Goal: Task Accomplishment & Management: Manage account settings

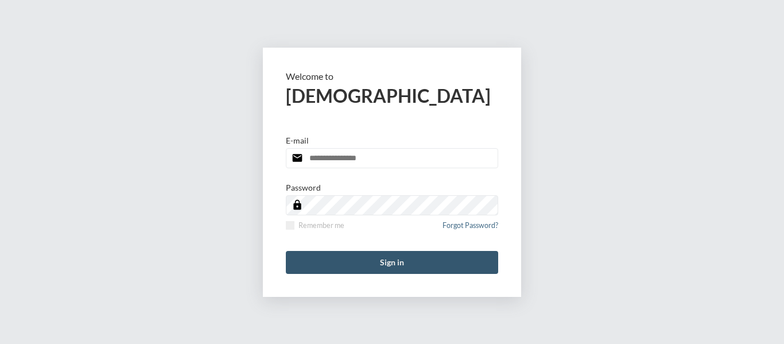
type input "**********"
click at [367, 265] on button "Sign in" at bounding box center [392, 262] width 212 height 23
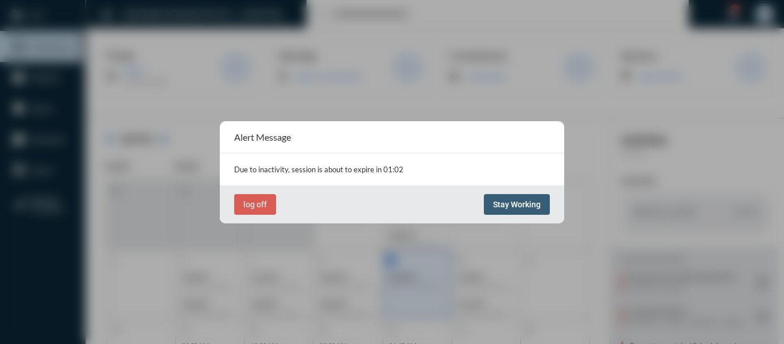
click at [511, 211] on button "Stay Working" at bounding box center [517, 204] width 66 height 21
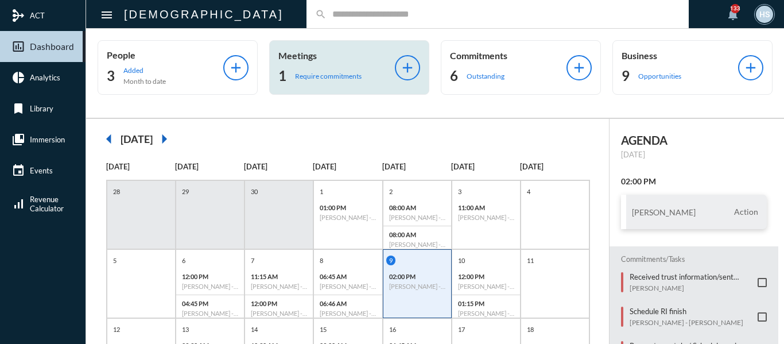
click at [316, 76] on p "Require commitments" at bounding box center [328, 76] width 67 height 9
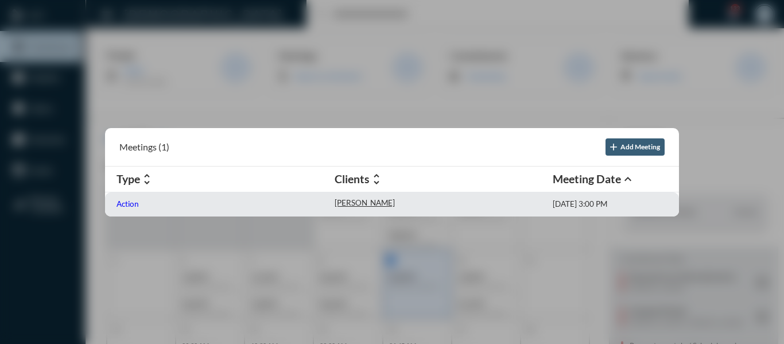
click at [123, 203] on p "Action" at bounding box center [128, 203] width 22 height 9
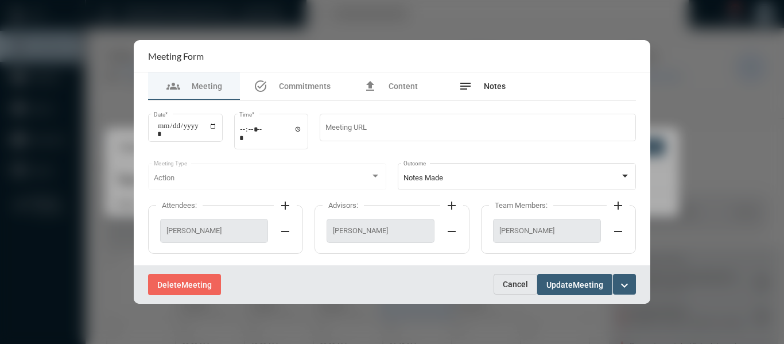
click at [498, 85] on span "Notes" at bounding box center [495, 86] width 22 height 9
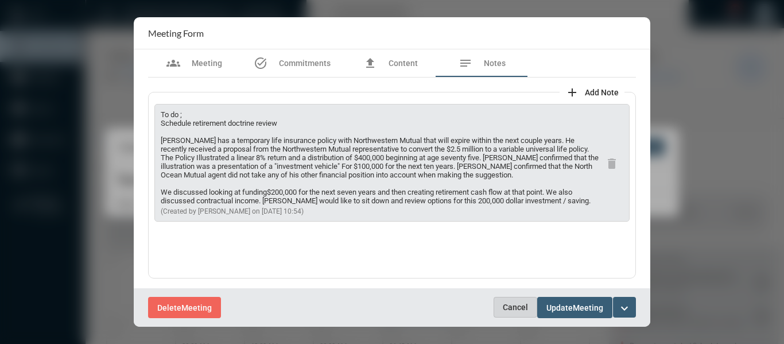
click at [514, 311] on span "Cancel" at bounding box center [515, 307] width 25 height 9
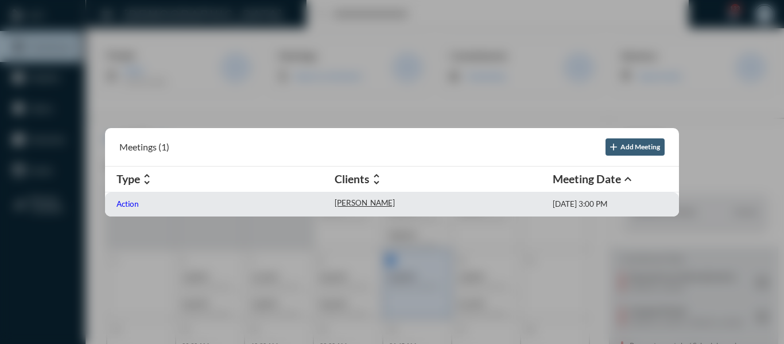
click at [125, 203] on p "Action" at bounding box center [128, 203] width 22 height 9
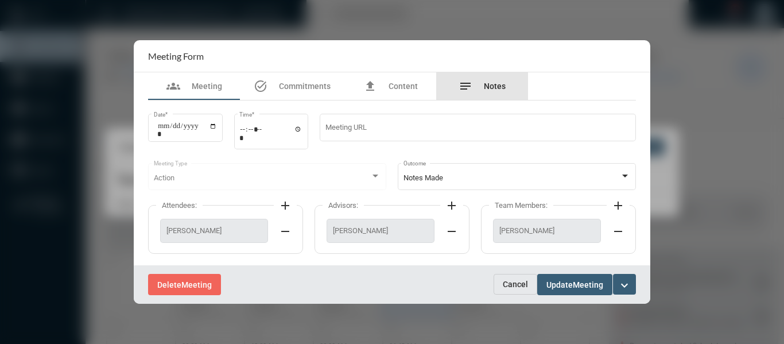
click at [494, 87] on span "Notes" at bounding box center [495, 86] width 22 height 9
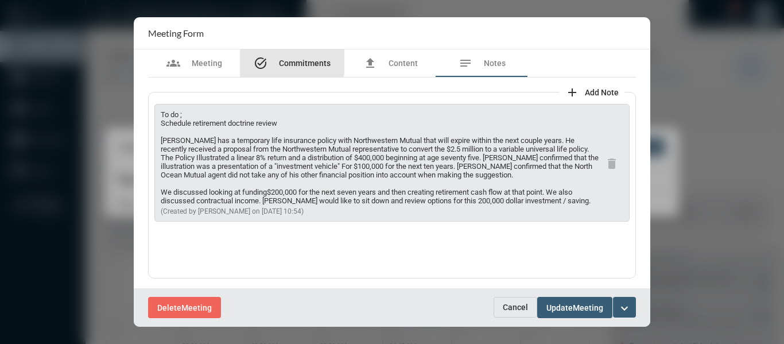
click at [276, 61] on div "task_alt Commitments" at bounding box center [292, 63] width 77 height 14
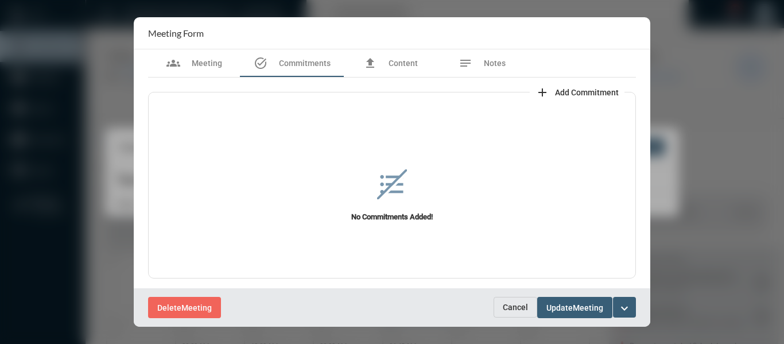
click at [580, 88] on span "Add Commitment" at bounding box center [587, 92] width 64 height 9
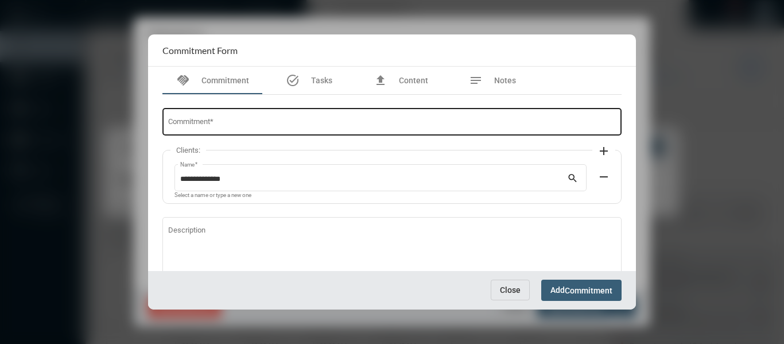
click at [343, 120] on input "Commitment *" at bounding box center [392, 123] width 448 height 9
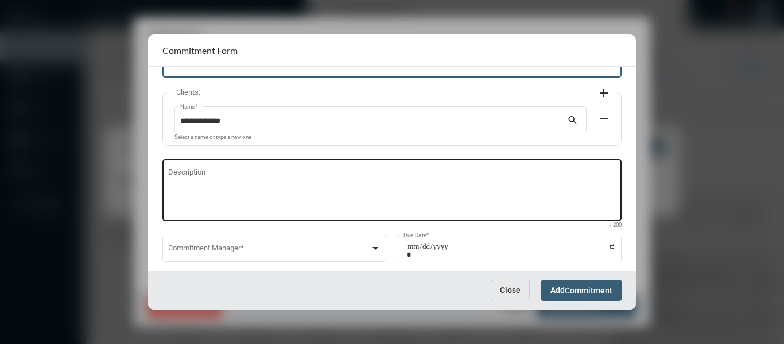
scroll to position [78, 0]
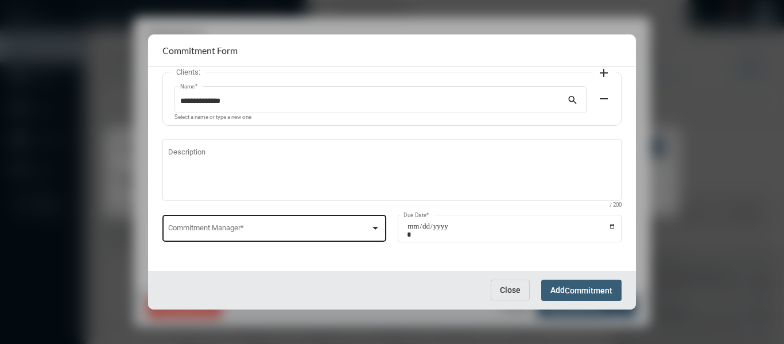
type input "**********"
click at [374, 224] on div at bounding box center [375, 227] width 10 height 9
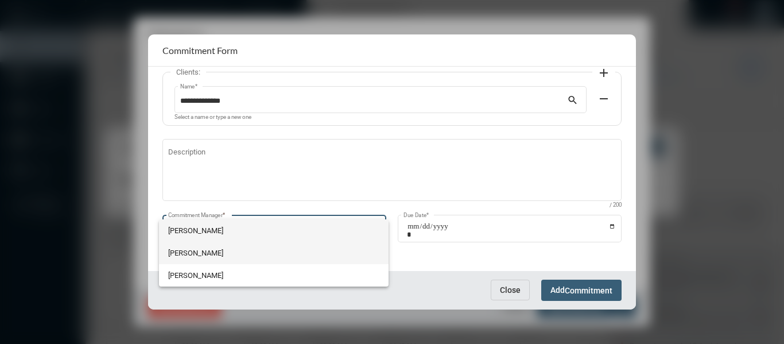
click at [196, 252] on span "[PERSON_NAME]" at bounding box center [273, 253] width 211 height 22
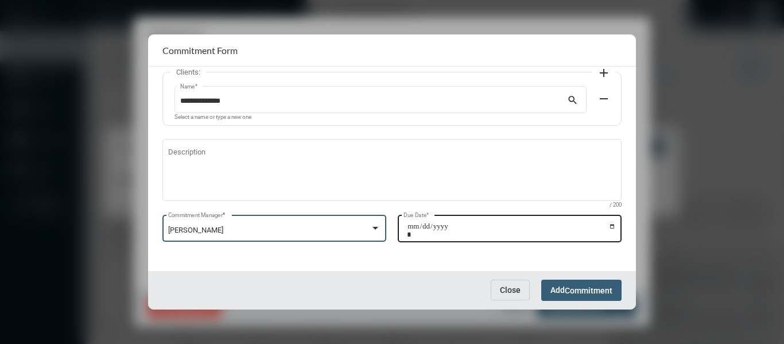
click at [610, 228] on input "Due Date *" at bounding box center [511, 230] width 209 height 16
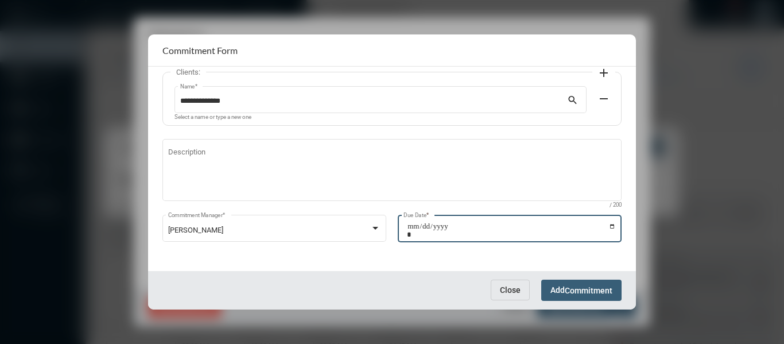
type input "**********"
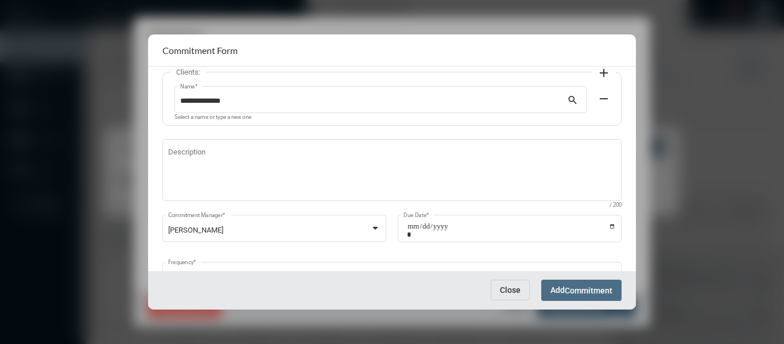
click at [569, 296] on button "Add Commitment" at bounding box center [581, 290] width 80 height 21
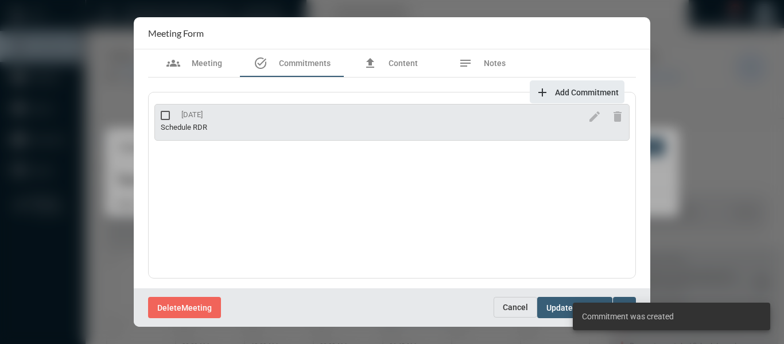
scroll to position [1, 0]
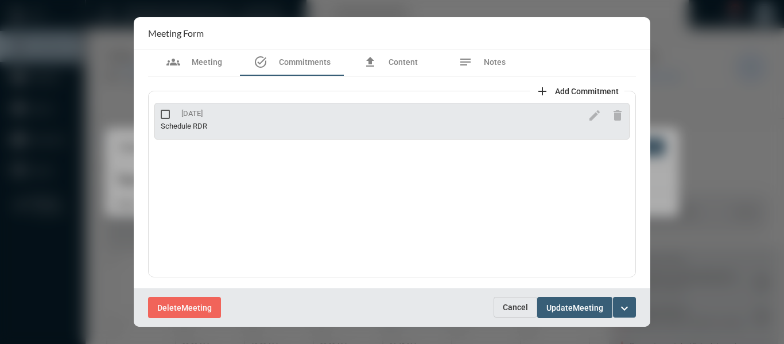
click at [462, 316] on div "Delete Meeting" at bounding box center [321, 307] width 346 height 21
click at [629, 305] on mat-icon "expand_more" at bounding box center [625, 308] width 14 height 14
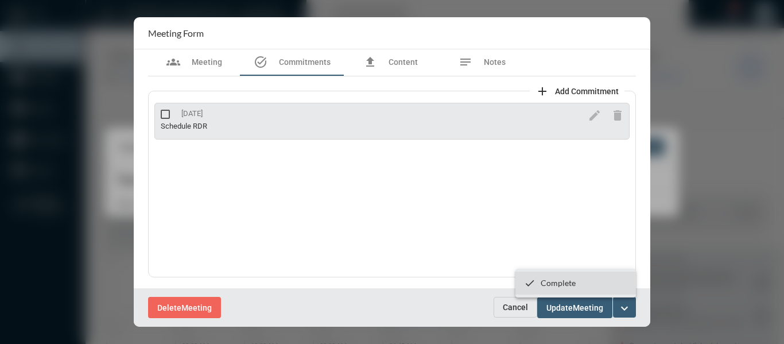
click at [556, 280] on p "Complete" at bounding box center [558, 283] width 35 height 10
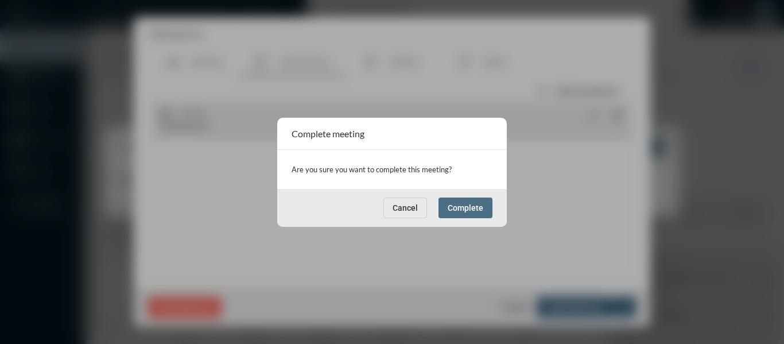
click at [475, 203] on span "Complete" at bounding box center [466, 207] width 36 height 9
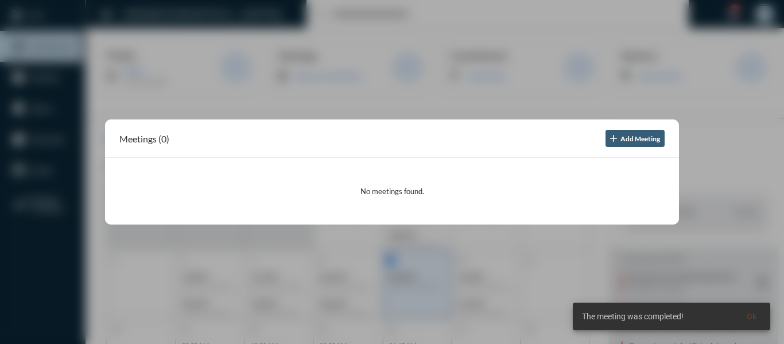
click at [360, 93] on div at bounding box center [392, 172] width 784 height 344
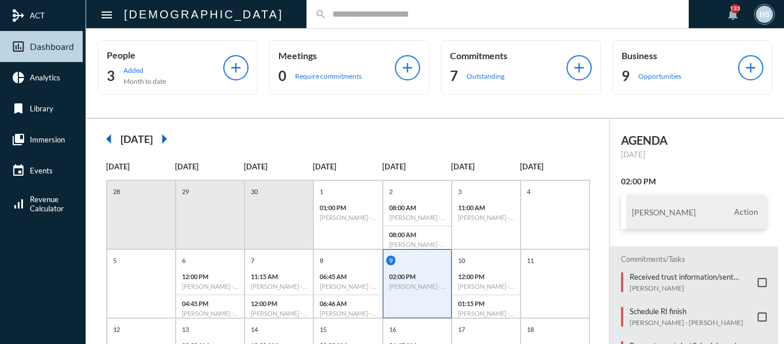
click at [339, 14] on input "text" at bounding box center [504, 14] width 354 height 10
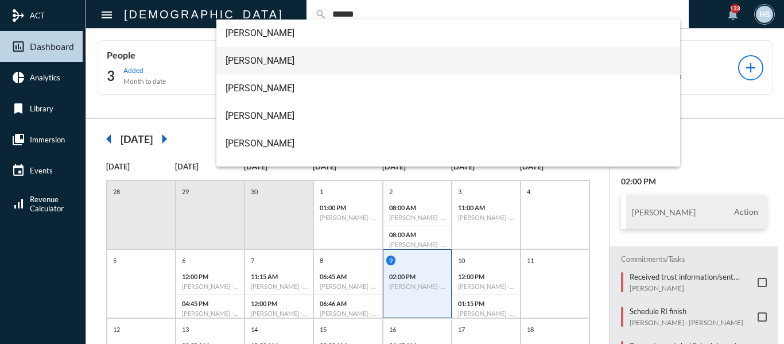
type input "******"
click at [259, 58] on span "Dan Vanderhart" at bounding box center [449, 61] width 446 height 28
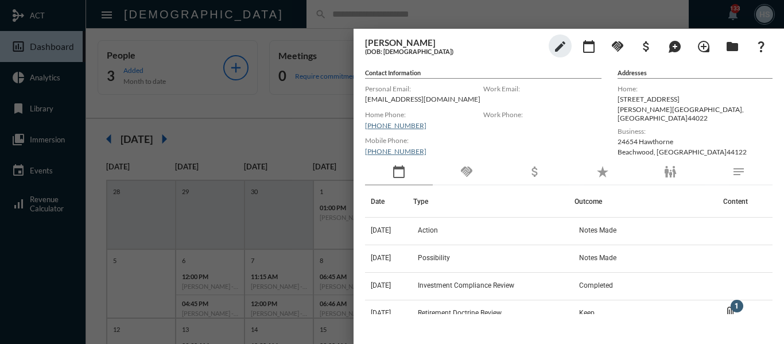
click at [285, 115] on div at bounding box center [392, 172] width 784 height 344
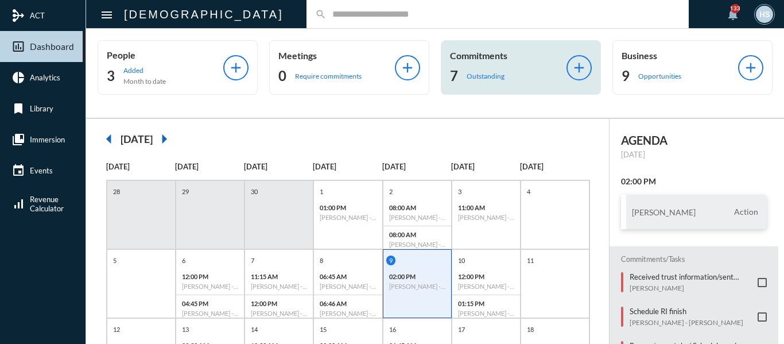
click at [489, 72] on p "Outstanding" at bounding box center [486, 76] width 38 height 9
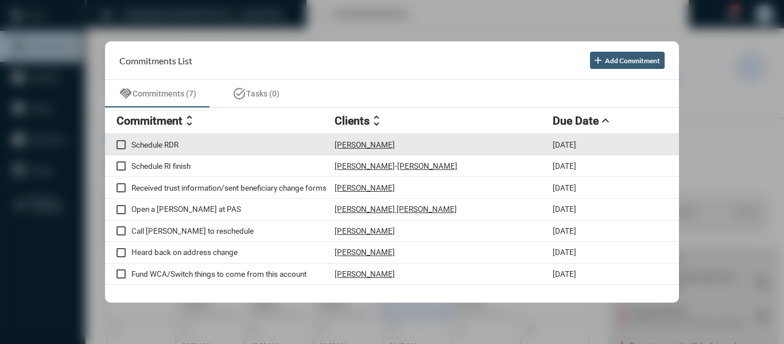
click at [161, 146] on p "Schedule RDR" at bounding box center [232, 144] width 203 height 9
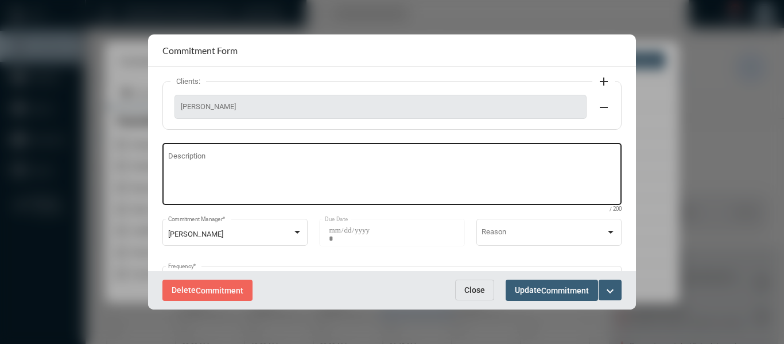
scroll to position [115, 0]
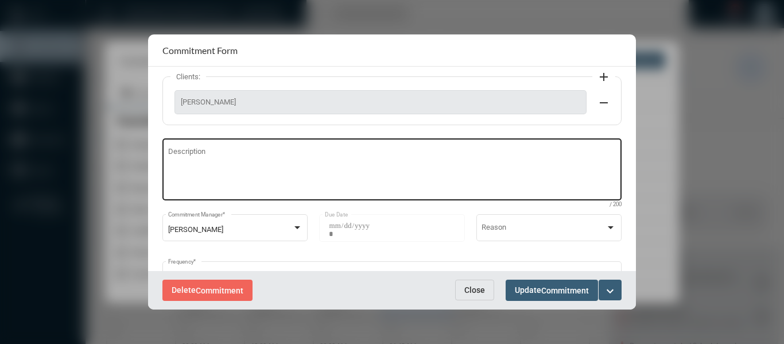
click at [185, 151] on textarea "Description" at bounding box center [392, 171] width 448 height 45
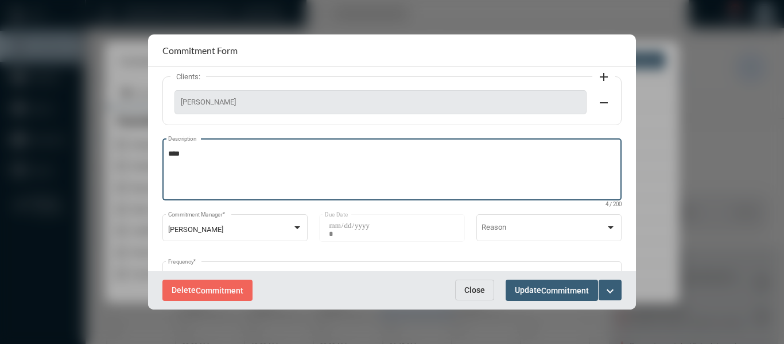
type textarea "****"
click at [609, 289] on mat-icon "expand_more" at bounding box center [610, 291] width 14 height 14
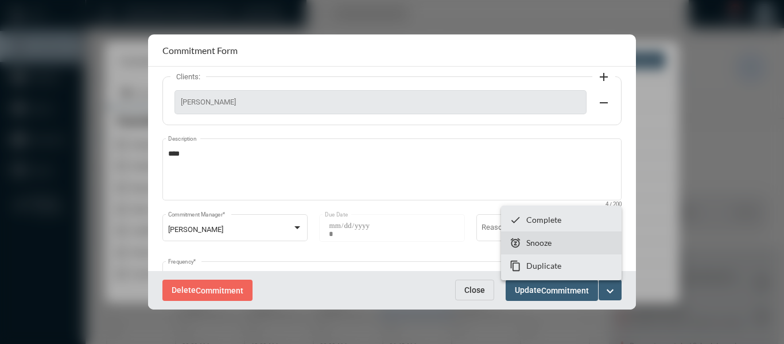
click at [541, 242] on p "Snooze" at bounding box center [538, 243] width 25 height 10
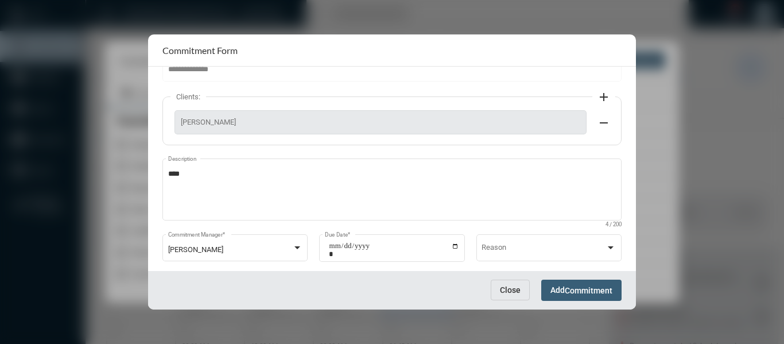
scroll to position [114, 0]
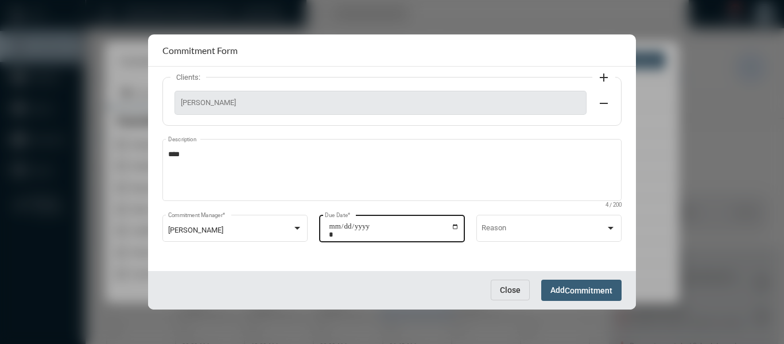
click at [455, 226] on input "**********" at bounding box center [394, 230] width 130 height 16
type input "**********"
click at [568, 282] on button "Add Commitment" at bounding box center [581, 290] width 80 height 21
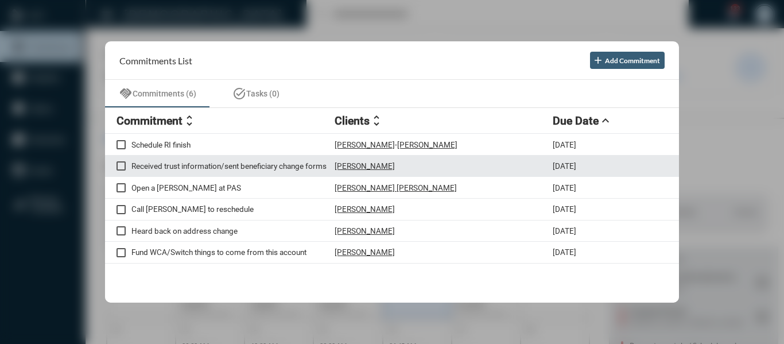
click at [231, 163] on p "Received trust information/sent beneficiary change forms" at bounding box center [232, 165] width 203 height 9
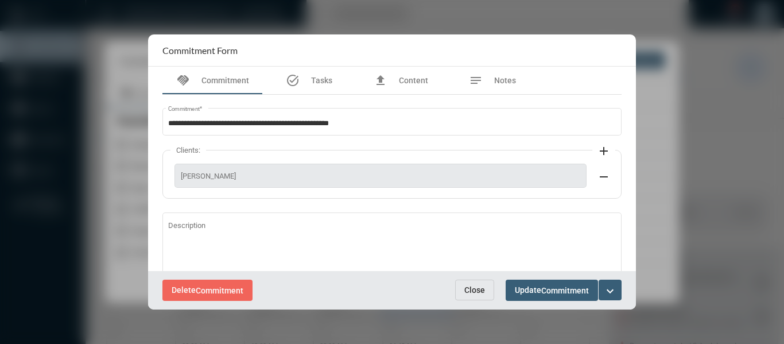
click at [468, 282] on button "Close" at bounding box center [474, 290] width 39 height 21
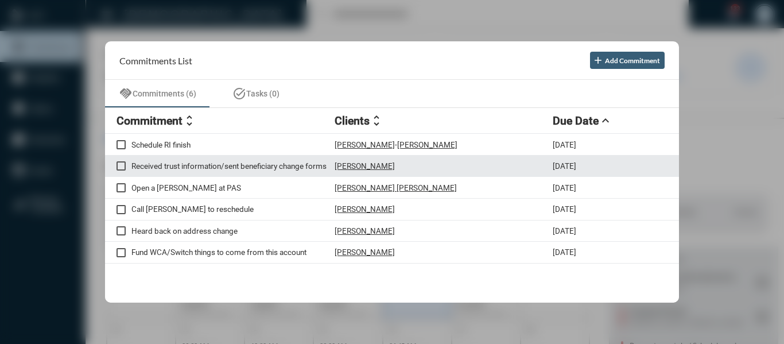
click at [342, 166] on p "Courtney Cox" at bounding box center [365, 165] width 60 height 9
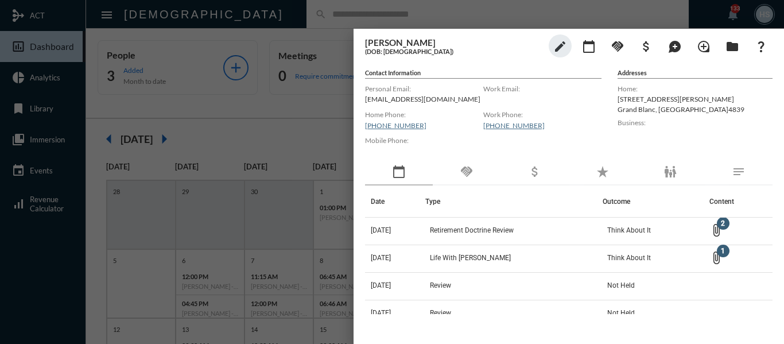
drag, startPoint x: 287, startPoint y: 113, endPoint x: 407, endPoint y: 88, distance: 122.6
click at [289, 113] on div at bounding box center [392, 172] width 784 height 344
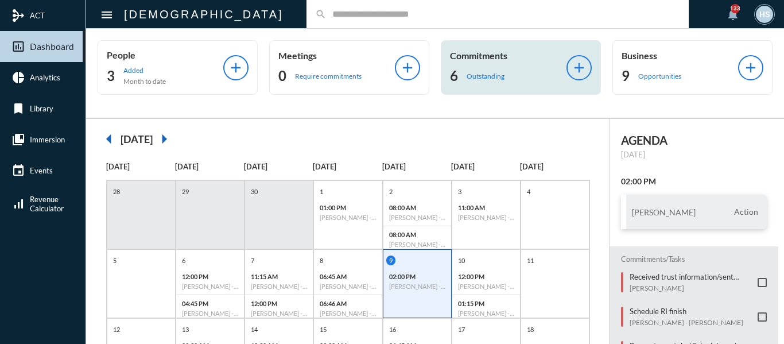
click at [487, 74] on p "Outstanding" at bounding box center [486, 76] width 38 height 9
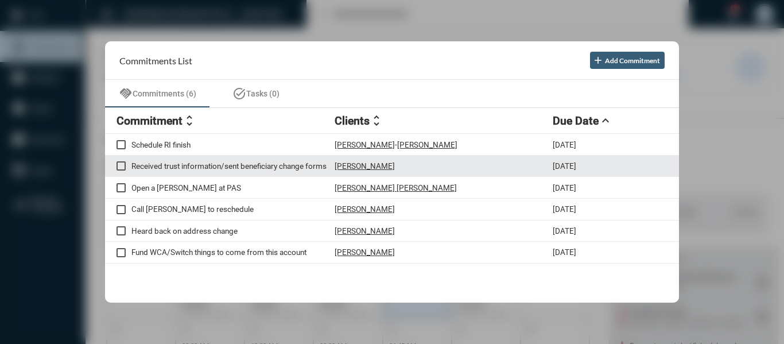
click at [266, 165] on p "Received trust information/sent beneficiary change forms" at bounding box center [232, 165] width 203 height 9
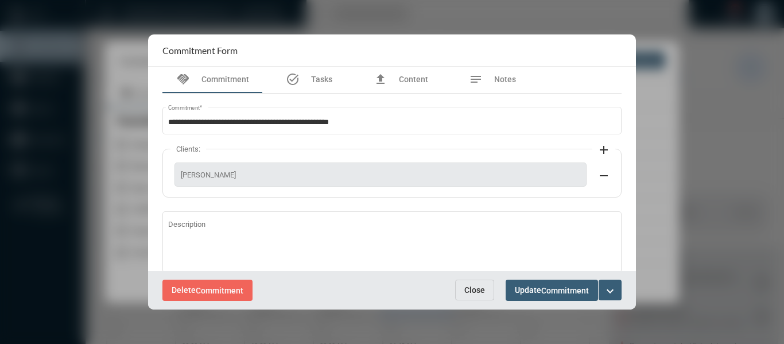
scroll to position [0, 0]
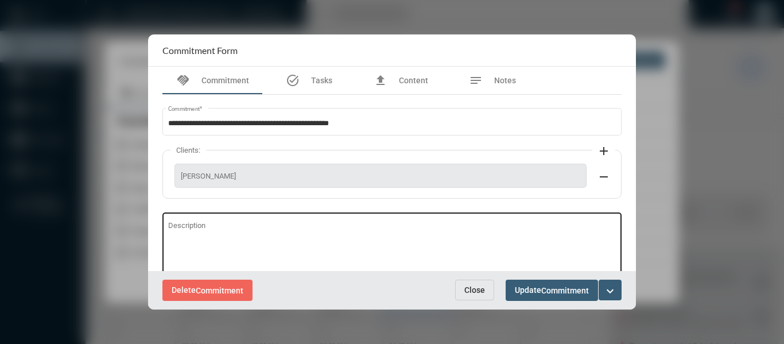
click at [212, 220] on div "Description" at bounding box center [392, 242] width 448 height 64
type textarea "****"
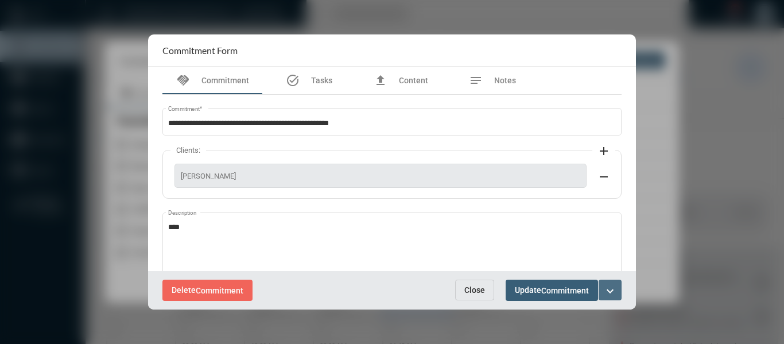
click at [619, 288] on button "expand_more" at bounding box center [610, 290] width 23 height 21
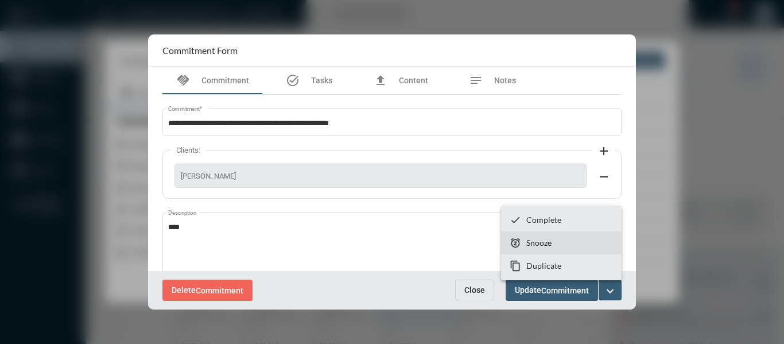
click at [532, 244] on p "Snooze" at bounding box center [538, 243] width 25 height 10
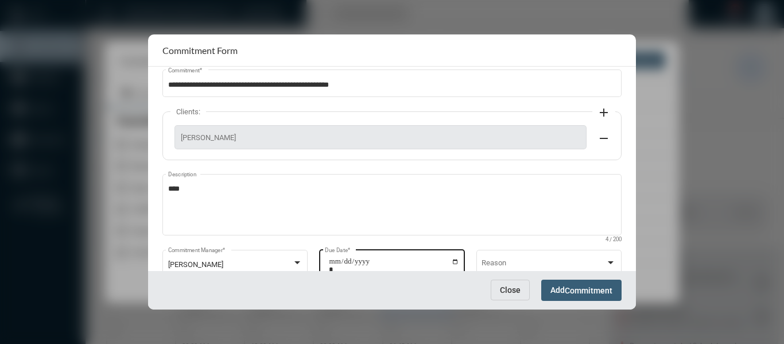
scroll to position [73, 0]
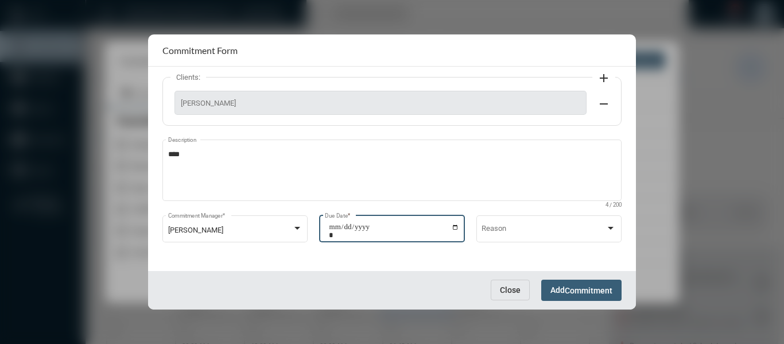
click at [453, 226] on input "**********" at bounding box center [394, 231] width 130 height 16
type input "**********"
click at [580, 294] on span "Commitment" at bounding box center [589, 290] width 48 height 9
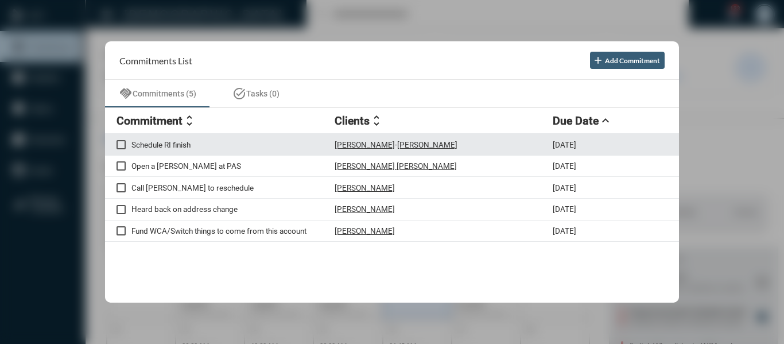
click at [183, 143] on p "Schedule RI finish" at bounding box center [232, 144] width 203 height 9
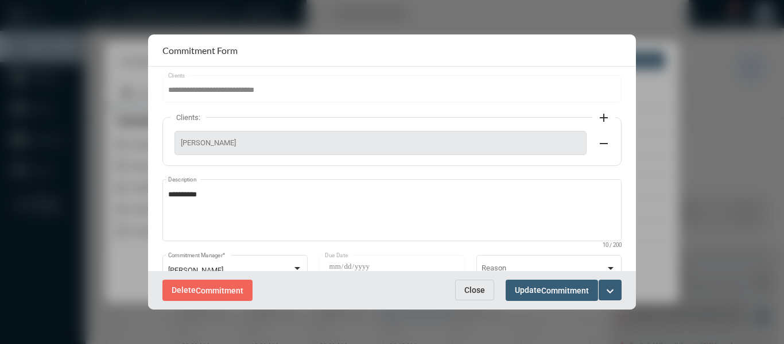
scroll to position [161, 0]
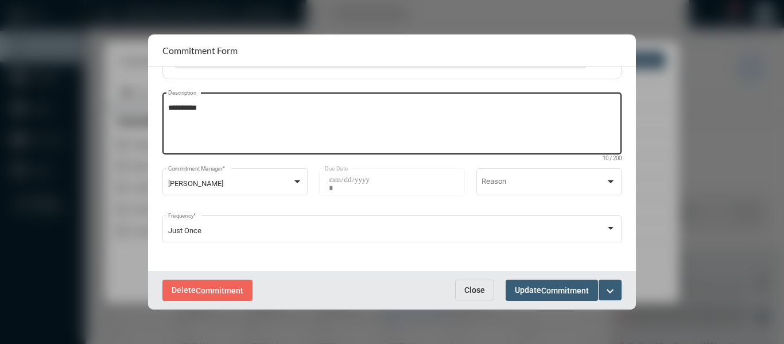
click at [245, 113] on textarea "**********" at bounding box center [392, 125] width 448 height 45
type textarea "**********"
click at [611, 291] on mat-icon "expand_more" at bounding box center [610, 291] width 14 height 14
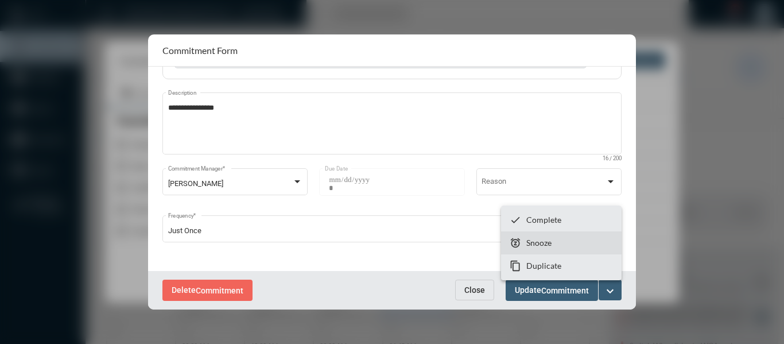
click at [535, 242] on p "Snooze" at bounding box center [538, 243] width 25 height 10
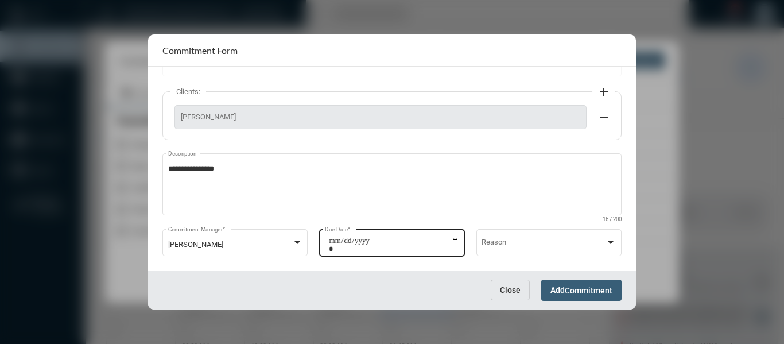
scroll to position [114, 0]
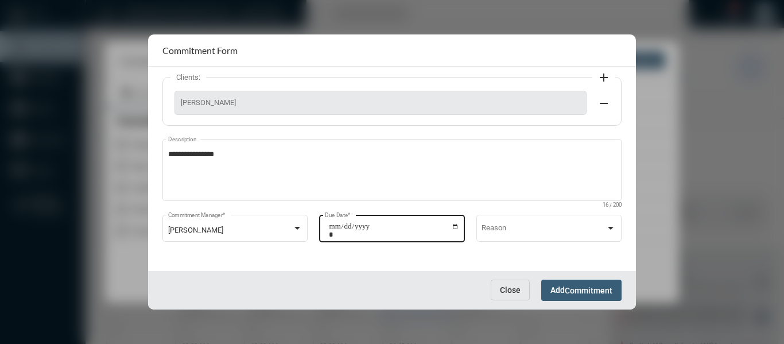
click at [451, 224] on input "**********" at bounding box center [394, 230] width 130 height 16
click at [455, 228] on input "**********" at bounding box center [394, 230] width 130 height 16
type input "**********"
click at [585, 292] on span "Commitment" at bounding box center [589, 290] width 48 height 9
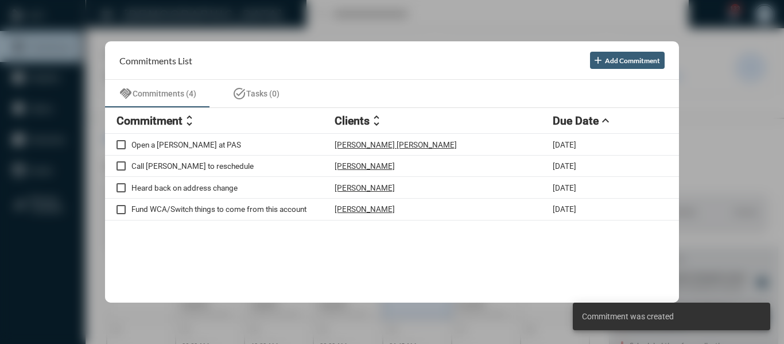
click at [427, 16] on div at bounding box center [392, 172] width 784 height 344
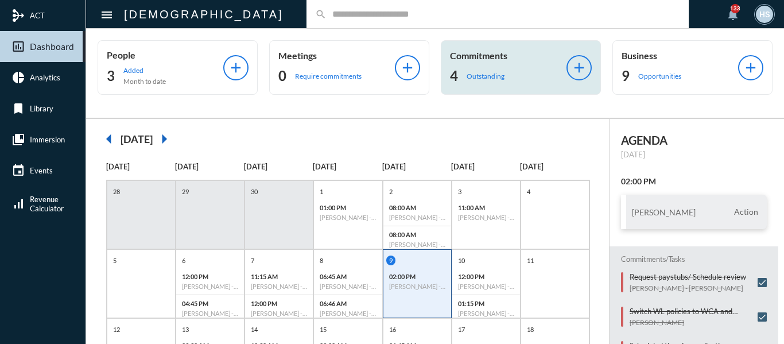
click at [474, 79] on p "Outstanding" at bounding box center [486, 76] width 38 height 9
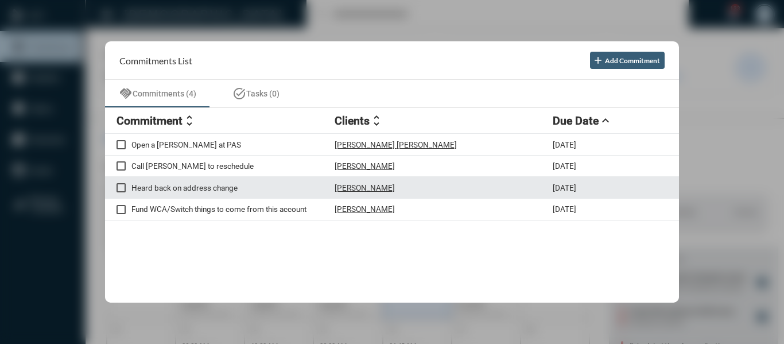
click at [371, 187] on p "Simon Krenk" at bounding box center [365, 187] width 60 height 9
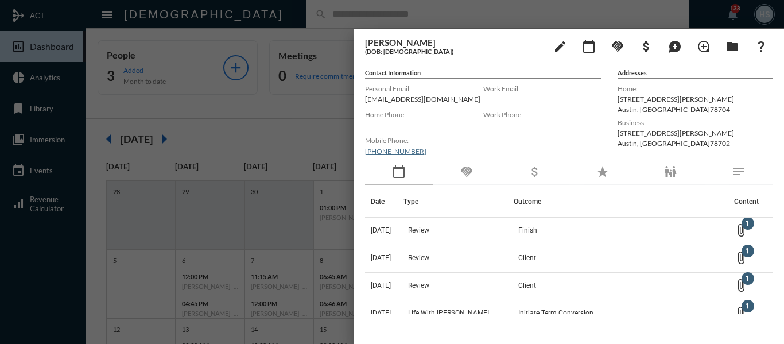
click at [271, 141] on div at bounding box center [392, 172] width 784 height 344
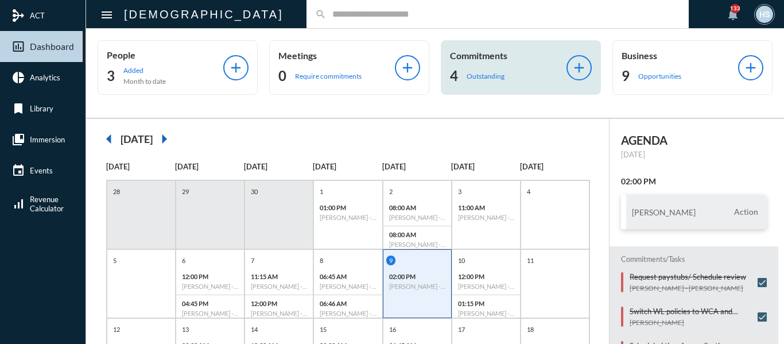
click at [473, 67] on div "4 Outstanding" at bounding box center [508, 76] width 117 height 18
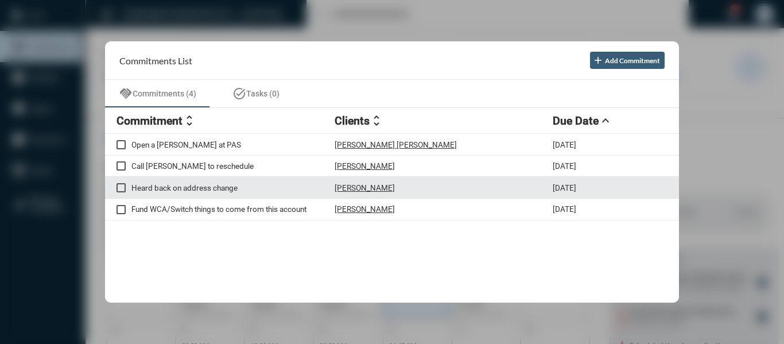
click at [196, 191] on p "Heard back on address change" at bounding box center [232, 187] width 203 height 9
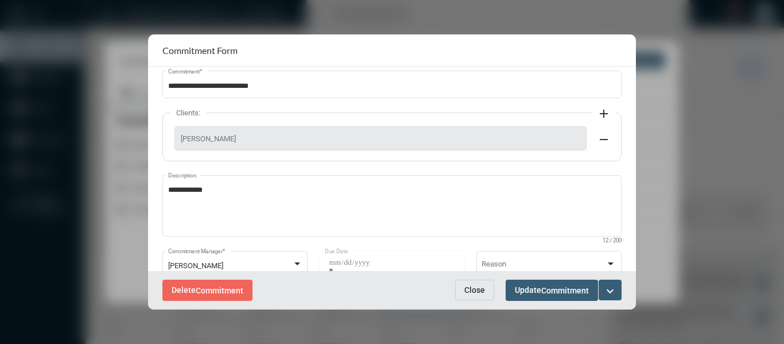
scroll to position [57, 0]
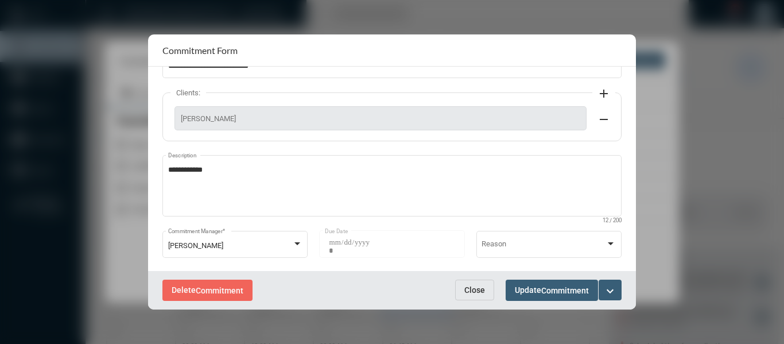
click at [468, 292] on span "Close" at bounding box center [474, 289] width 21 height 9
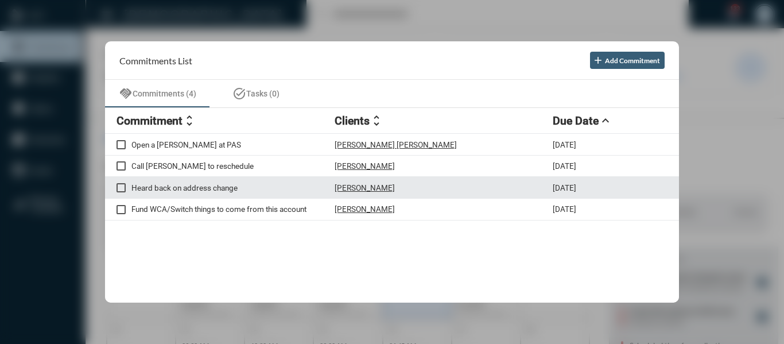
click at [366, 189] on p "Simon Krenk" at bounding box center [365, 187] width 60 height 9
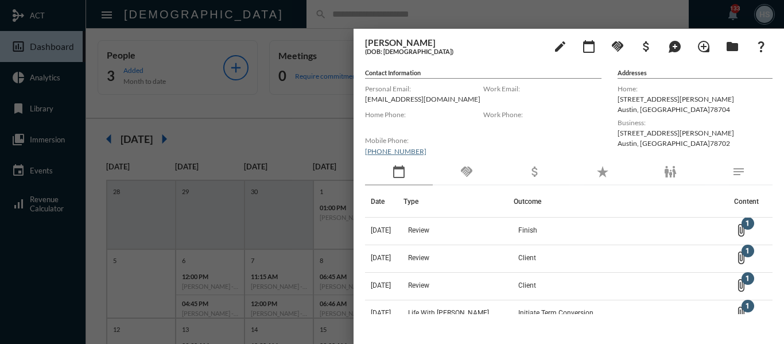
drag, startPoint x: 250, startPoint y: 123, endPoint x: 404, endPoint y: 84, distance: 158.2
click at [251, 123] on div at bounding box center [392, 172] width 784 height 344
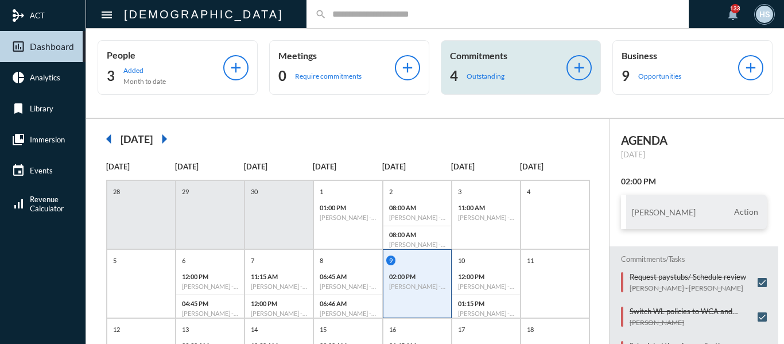
click at [487, 77] on p "Outstanding" at bounding box center [486, 76] width 38 height 9
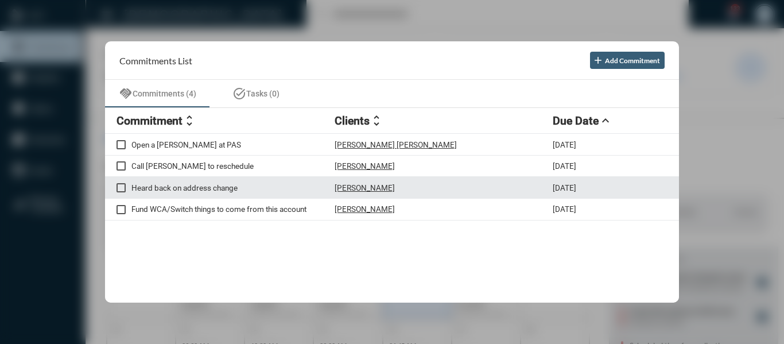
click at [199, 189] on p "Heard back on address change" at bounding box center [232, 187] width 203 height 9
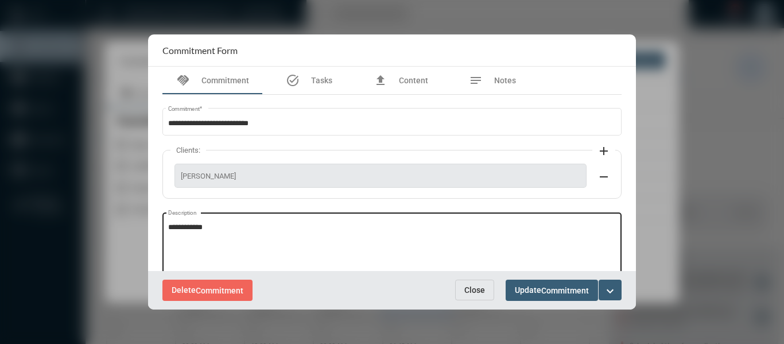
drag, startPoint x: 224, startPoint y: 224, endPoint x: 232, endPoint y: 225, distance: 8.1
click at [227, 226] on textarea "**********" at bounding box center [392, 244] width 448 height 45
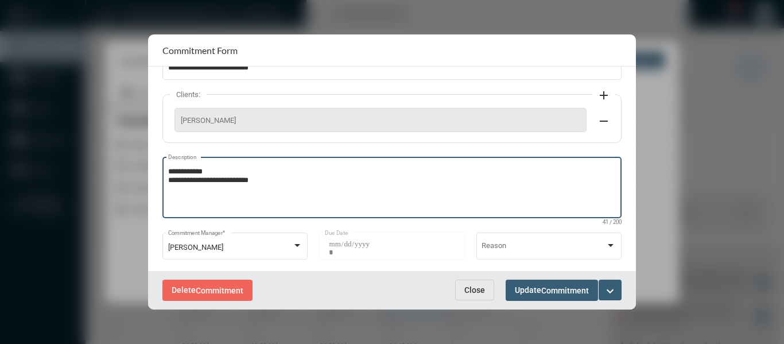
scroll to position [120, 0]
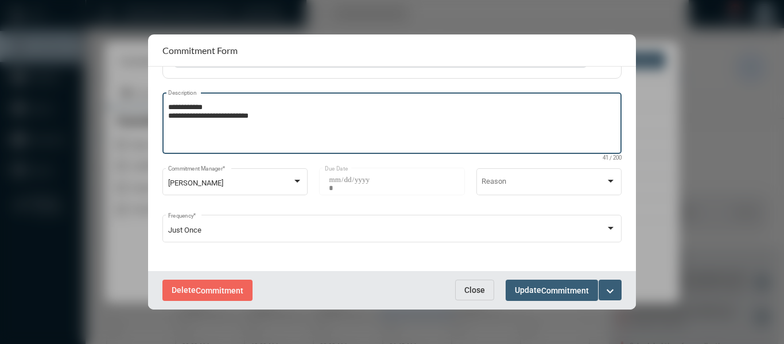
type textarea "**********"
click at [609, 288] on mat-icon "expand_more" at bounding box center [610, 291] width 14 height 14
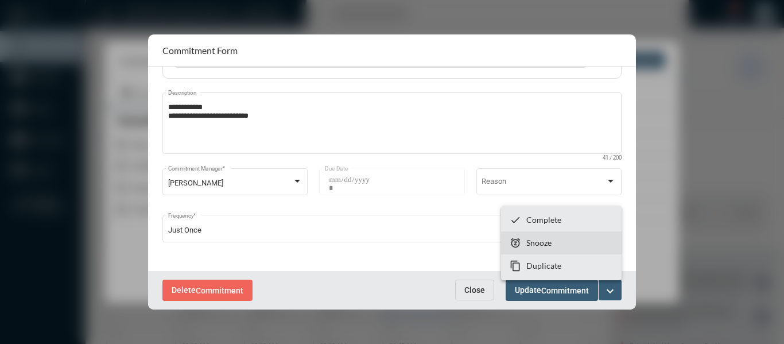
click at [536, 241] on p "Snooze" at bounding box center [538, 243] width 25 height 10
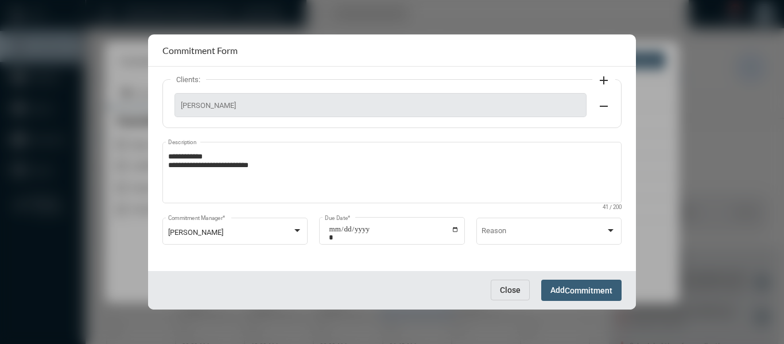
scroll to position [73, 0]
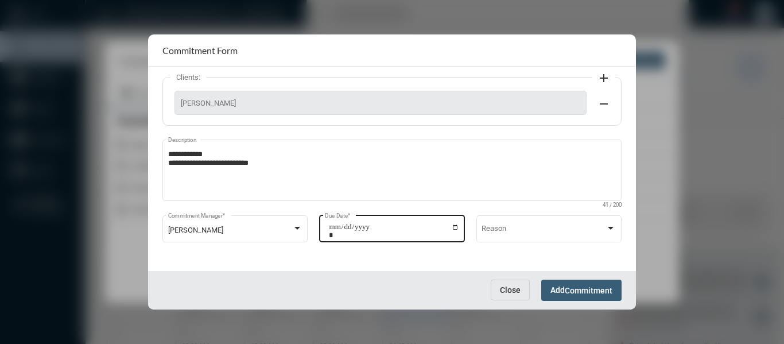
click at [455, 230] on input "**********" at bounding box center [394, 231] width 130 height 16
type input "**********"
click at [596, 290] on span "Commitment" at bounding box center [589, 290] width 48 height 9
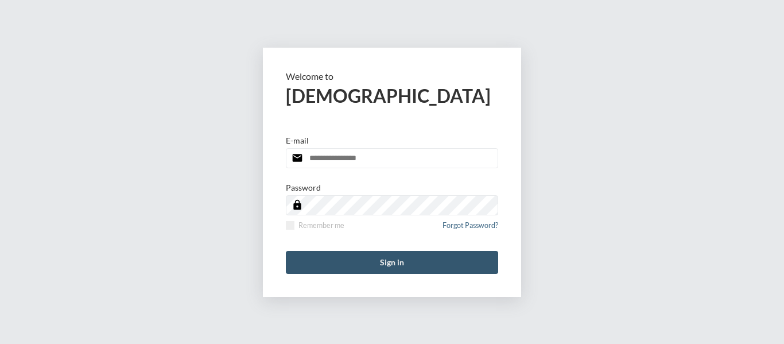
type input "**********"
click at [397, 266] on button "Sign in" at bounding box center [392, 262] width 212 height 23
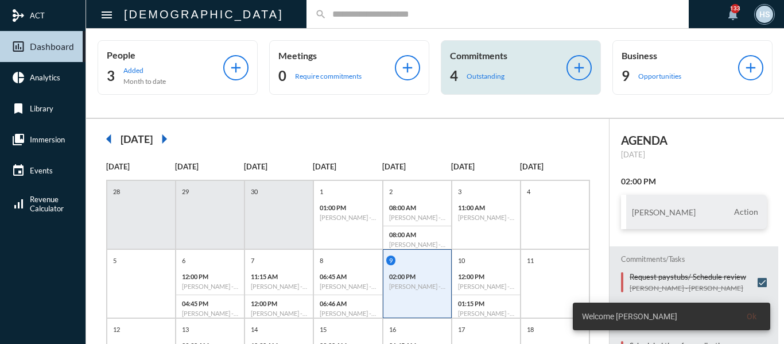
click at [473, 80] on p "Outstanding" at bounding box center [486, 76] width 38 height 9
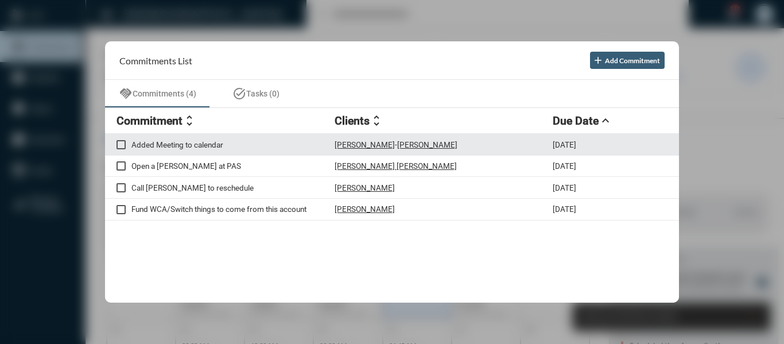
click at [192, 147] on p "Added Meeting to calendar" at bounding box center [232, 144] width 203 height 9
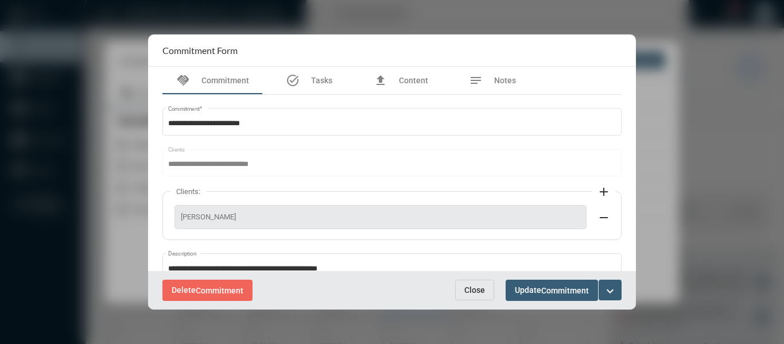
click at [461, 294] on button "Close" at bounding box center [474, 290] width 39 height 21
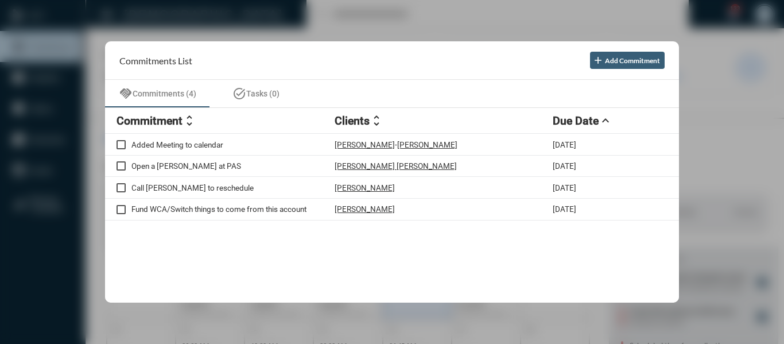
click at [349, 24] on div at bounding box center [392, 172] width 784 height 344
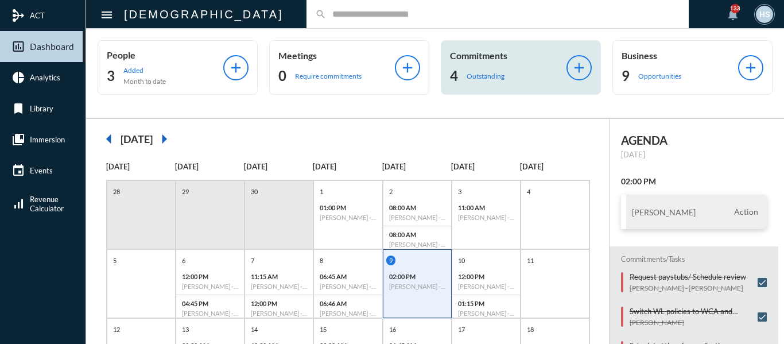
click at [474, 76] on p "Outstanding" at bounding box center [486, 76] width 38 height 9
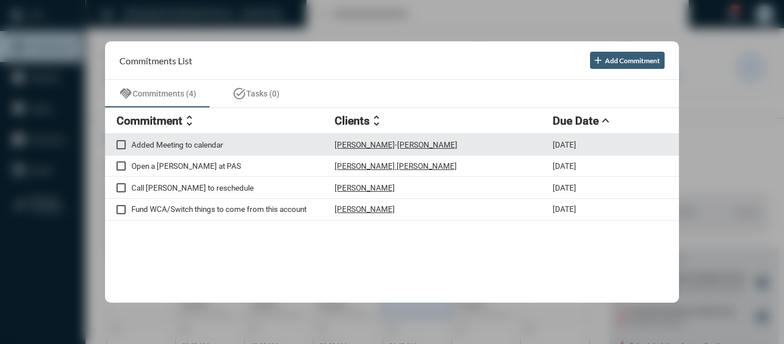
click at [348, 146] on p "[PERSON_NAME]" at bounding box center [365, 144] width 60 height 9
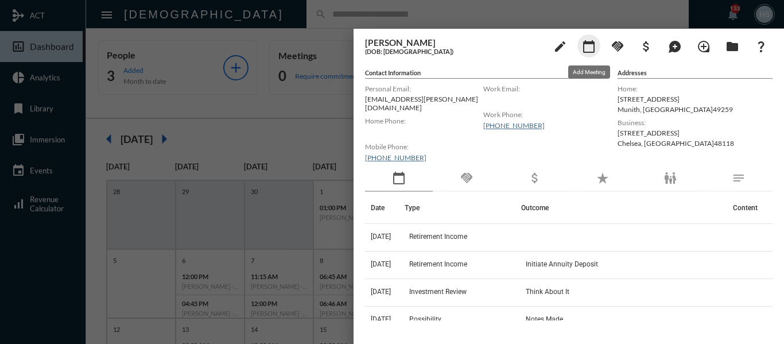
click at [586, 48] on mat-icon "calendar_today" at bounding box center [589, 47] width 14 height 14
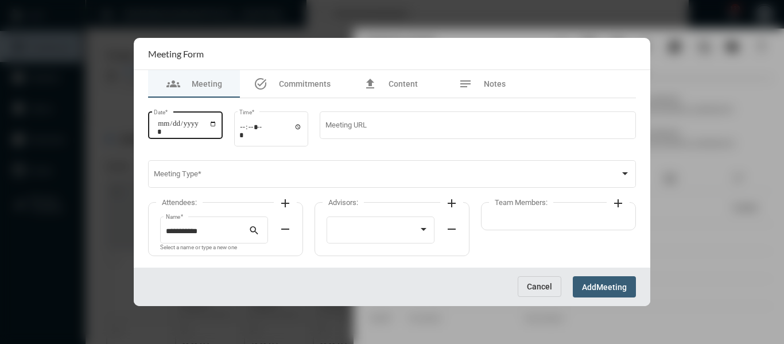
click at [217, 124] on input "Date *" at bounding box center [187, 127] width 60 height 16
type input "**********"
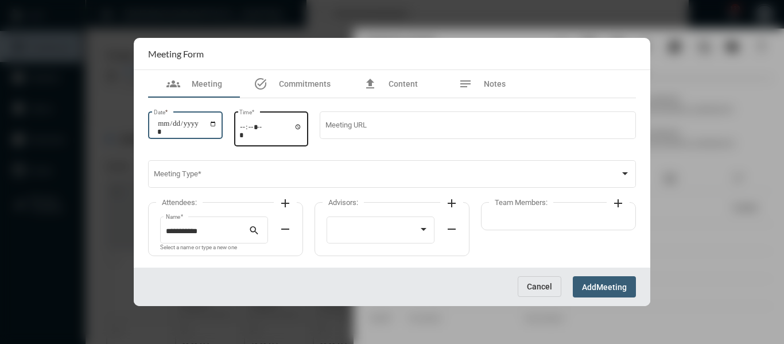
click at [303, 126] on input "Time *" at bounding box center [270, 130] width 63 height 17
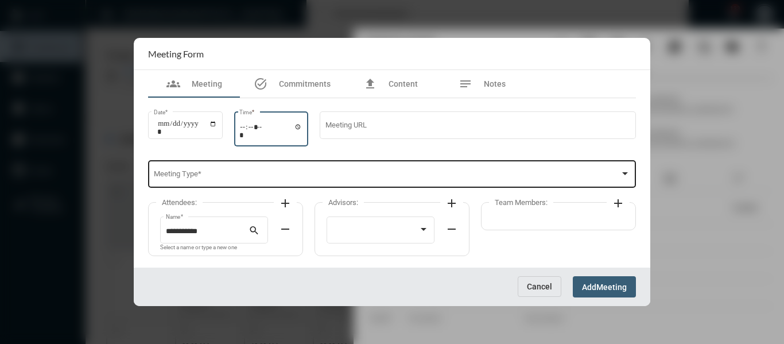
type input "*****"
click at [401, 175] on span at bounding box center [387, 176] width 467 height 9
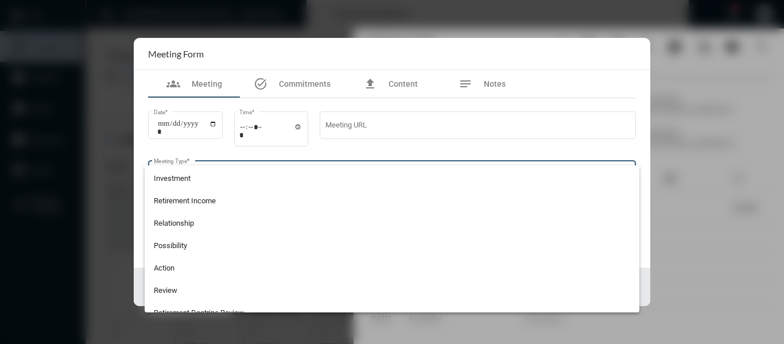
scroll to position [262, 0]
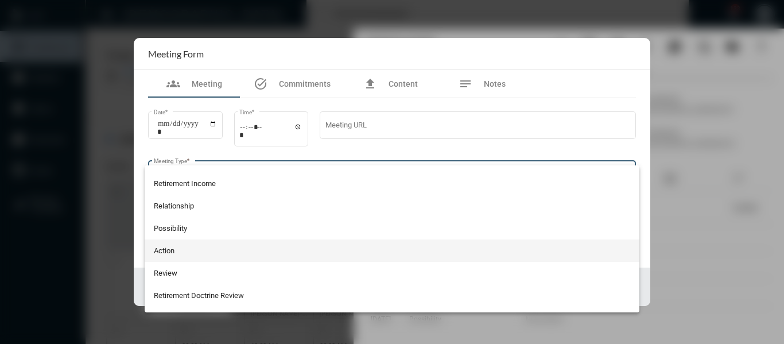
click at [164, 251] on span "Action" at bounding box center [392, 250] width 477 height 22
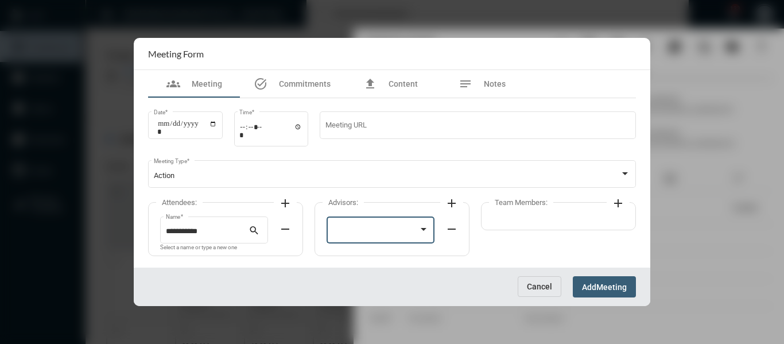
click at [367, 236] on div at bounding box center [375, 231] width 87 height 9
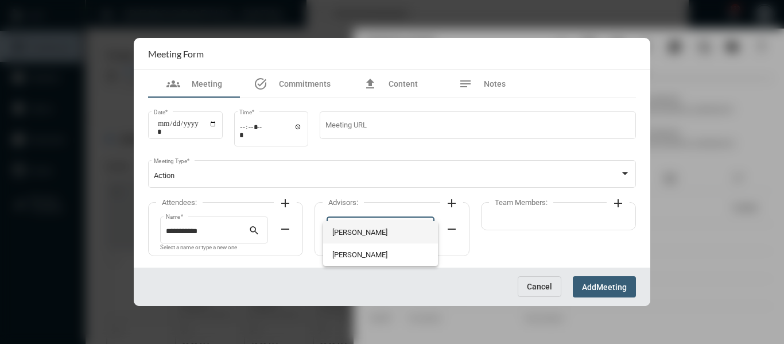
click at [366, 229] on span "[PERSON_NAME]" at bounding box center [380, 232] width 97 height 22
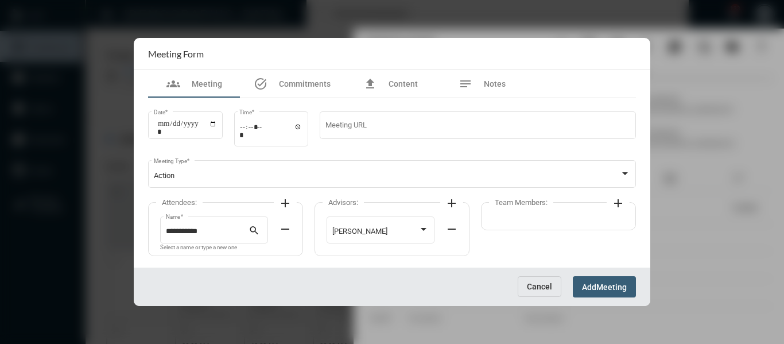
click at [615, 202] on mat-icon "add" at bounding box center [618, 203] width 14 height 14
click at [567, 228] on div at bounding box center [542, 231] width 87 height 9
click at [533, 233] on span "[PERSON_NAME]" at bounding box center [547, 232] width 97 height 22
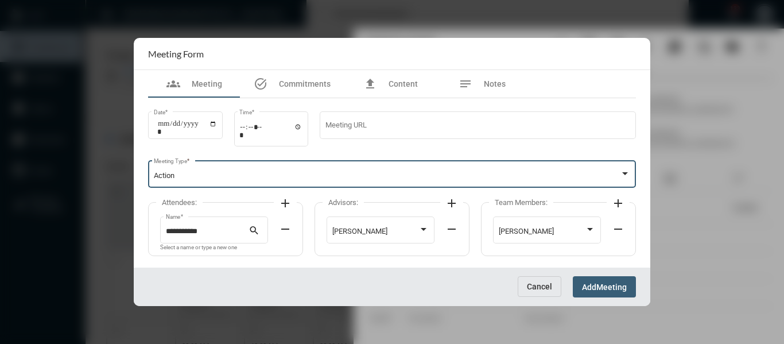
click at [626, 173] on div at bounding box center [625, 173] width 6 height 3
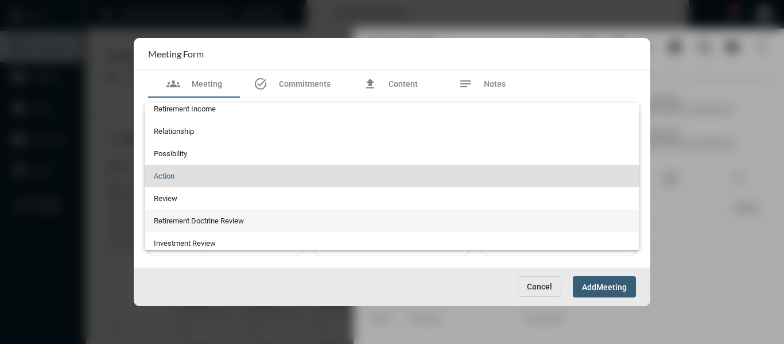
scroll to position [216, 0]
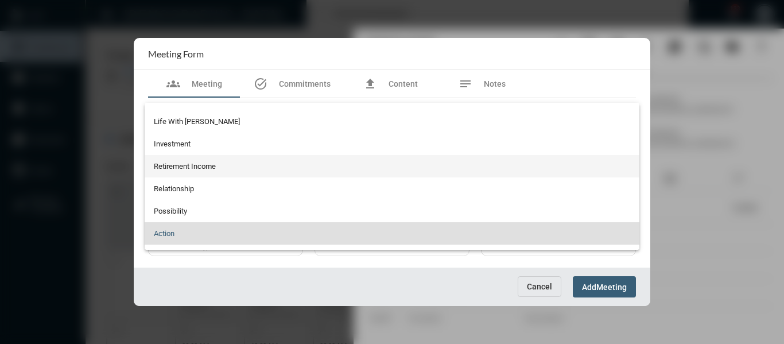
click at [202, 168] on span "Retirement Income" at bounding box center [392, 166] width 477 height 22
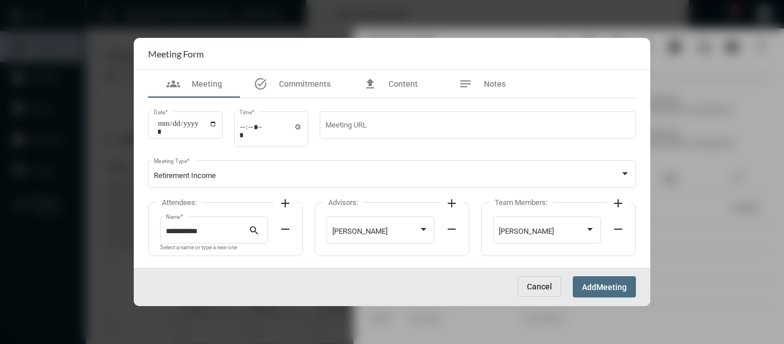
click at [610, 281] on button "Add Meeting" at bounding box center [604, 286] width 63 height 21
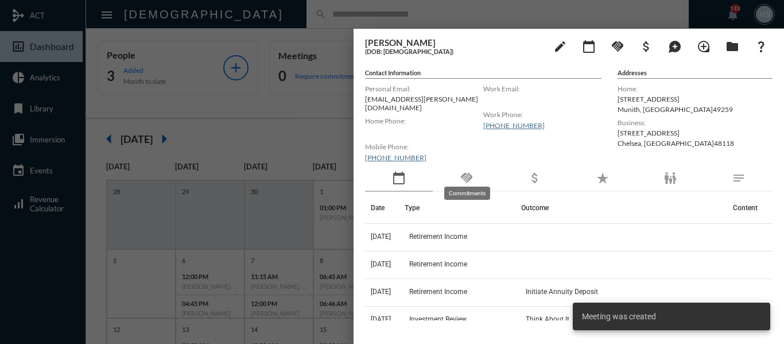
click at [462, 171] on mat-icon "handshake" at bounding box center [467, 178] width 14 height 14
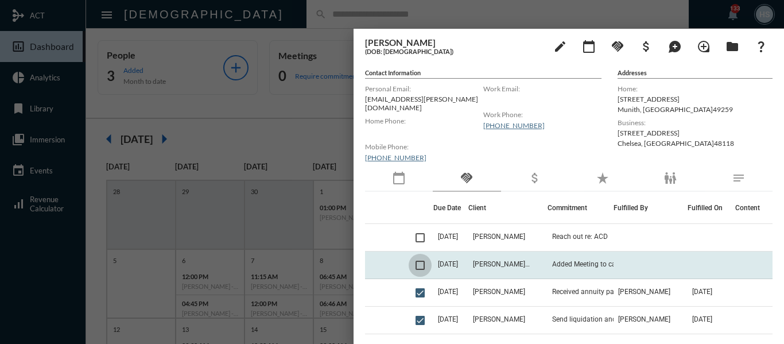
click at [417, 261] on span at bounding box center [420, 265] width 9 height 9
